Goal: Information Seeking & Learning: Learn about a topic

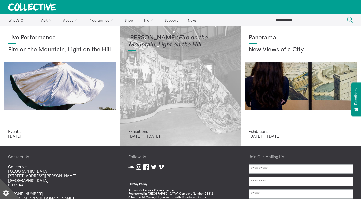
click at [182, 99] on div "Mercedes Azpilicueta: Fire on the Mountain, Light on the Hill" at bounding box center [180, 81] width 104 height 95
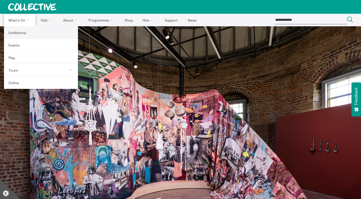
click at [24, 34] on link "Exhibitions" at bounding box center [41, 32] width 74 height 13
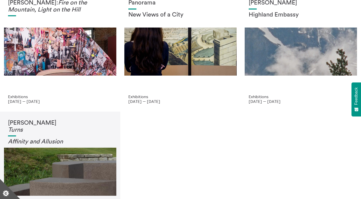
scroll to position [25, 0]
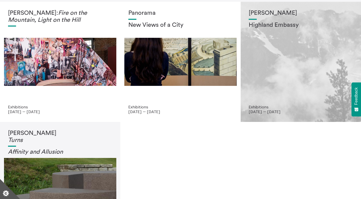
click at [288, 74] on div "Shen Xin Highland Embassy" at bounding box center [301, 57] width 104 height 95
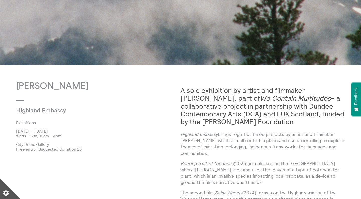
scroll to position [233, 0]
